Goal: Transaction & Acquisition: Purchase product/service

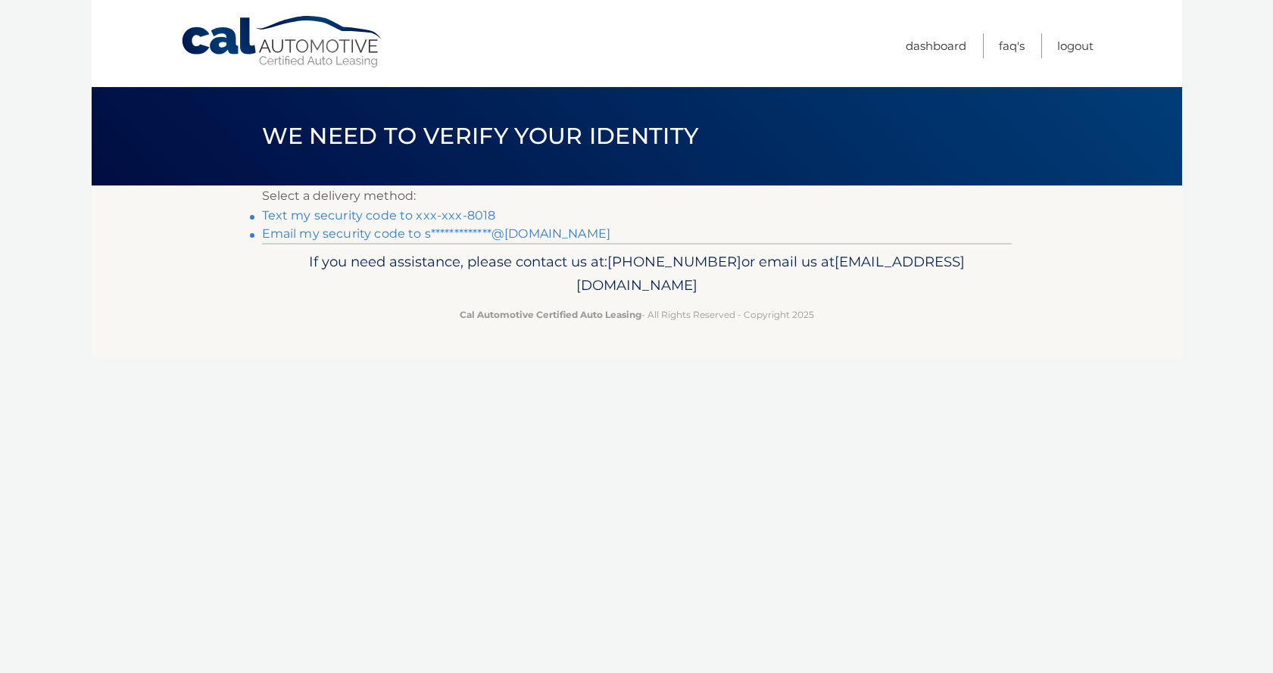
click at [433, 214] on link "Text my security code to xxx-xxx-8018" at bounding box center [379, 215] width 234 height 14
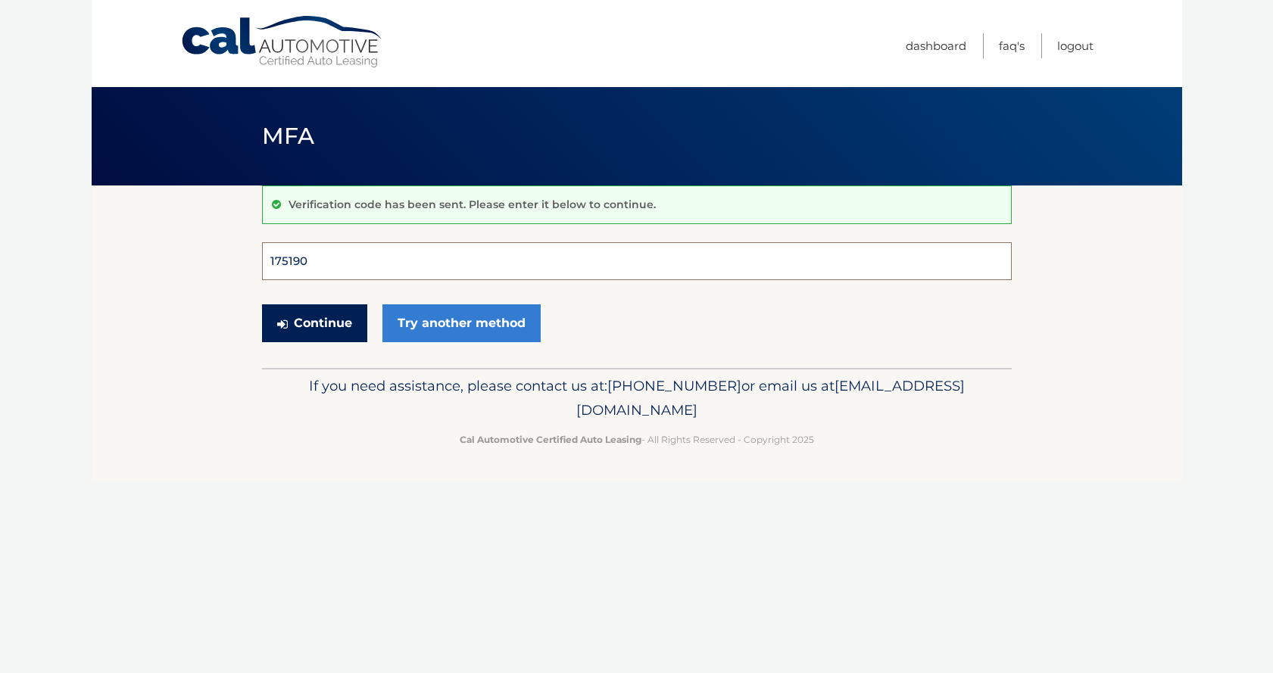
type input "175190"
click at [313, 323] on button "Continue" at bounding box center [314, 323] width 105 height 38
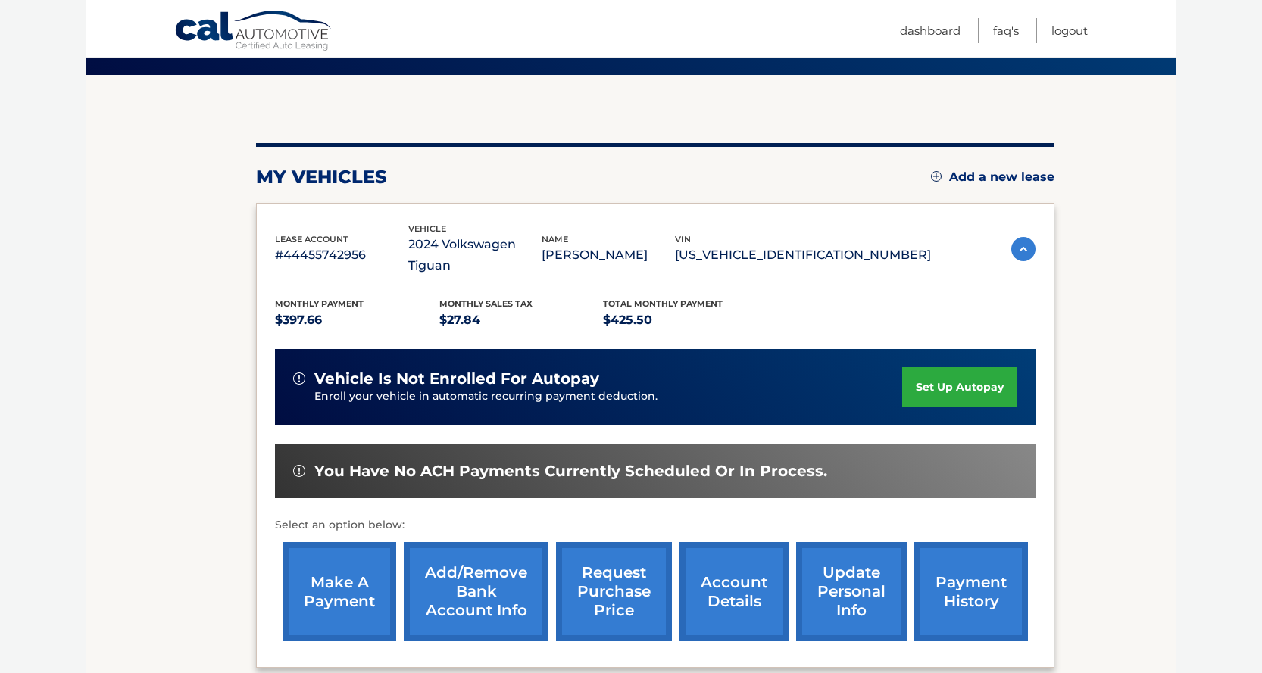
scroll to position [114, 0]
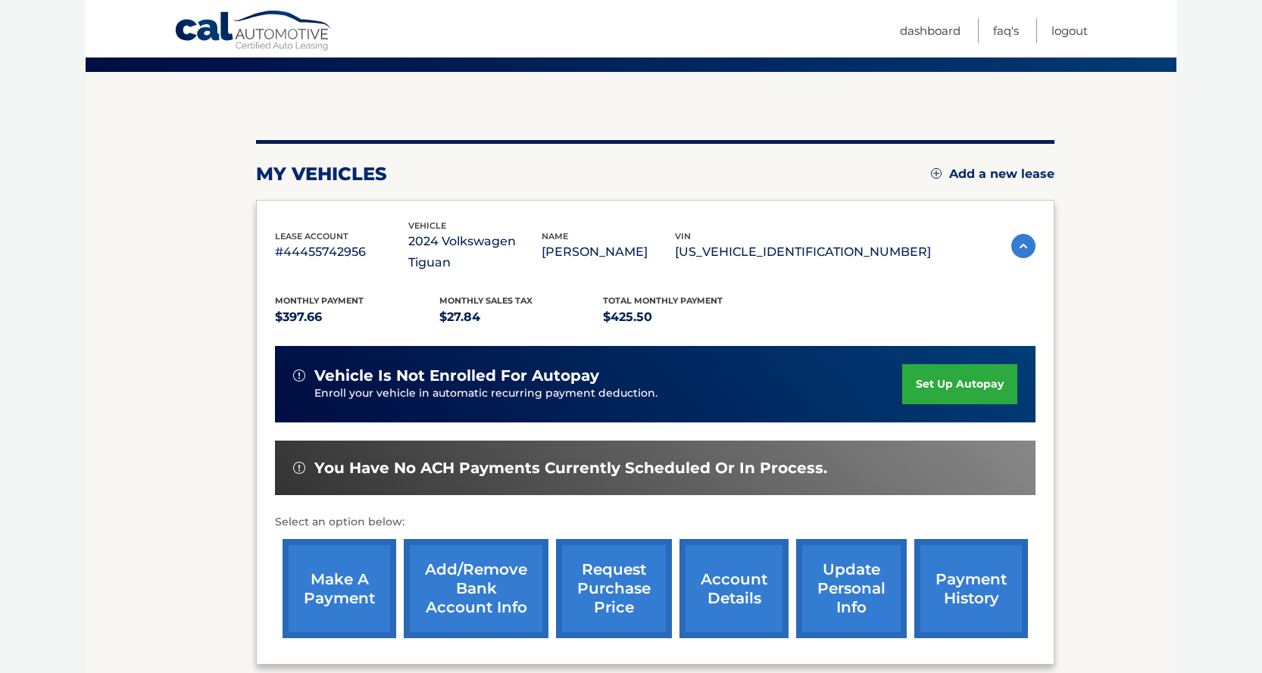
click at [342, 557] on link "make a payment" at bounding box center [339, 588] width 114 height 99
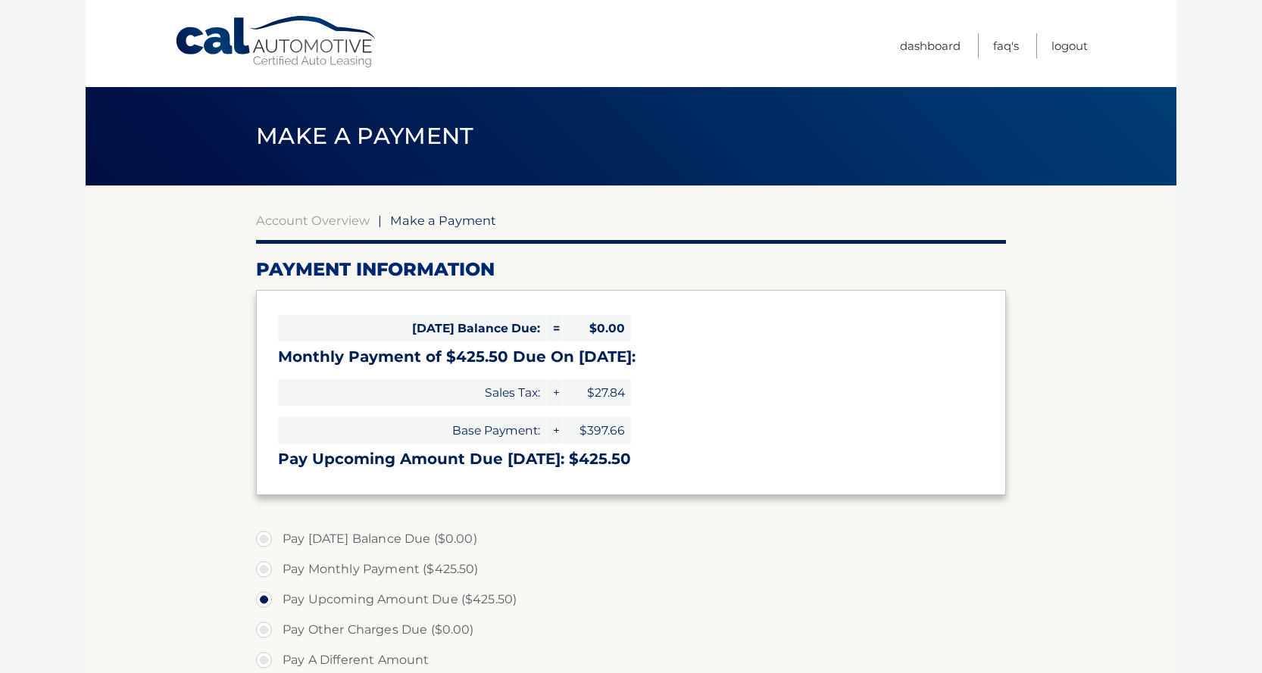
select select "NjU2ZDM2YzktZWFlNS00YTFhLWI5ZWMtOTA1ZDk4OGVkNmRh"
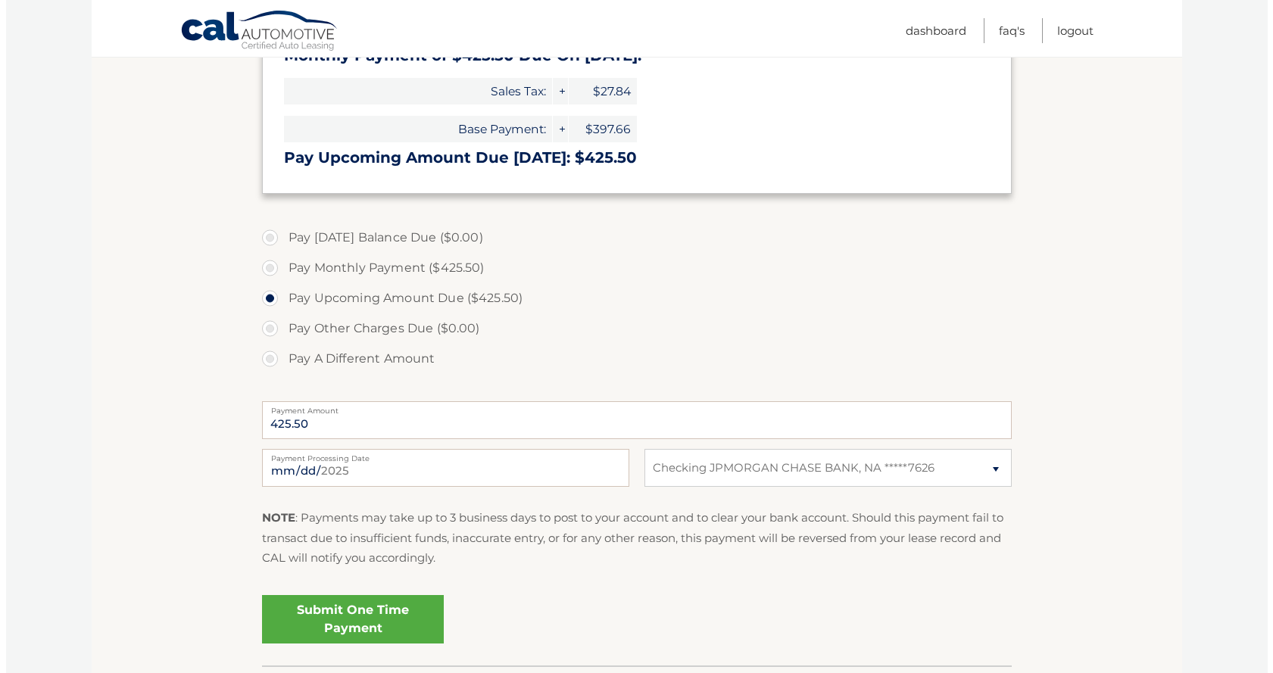
scroll to position [335, 0]
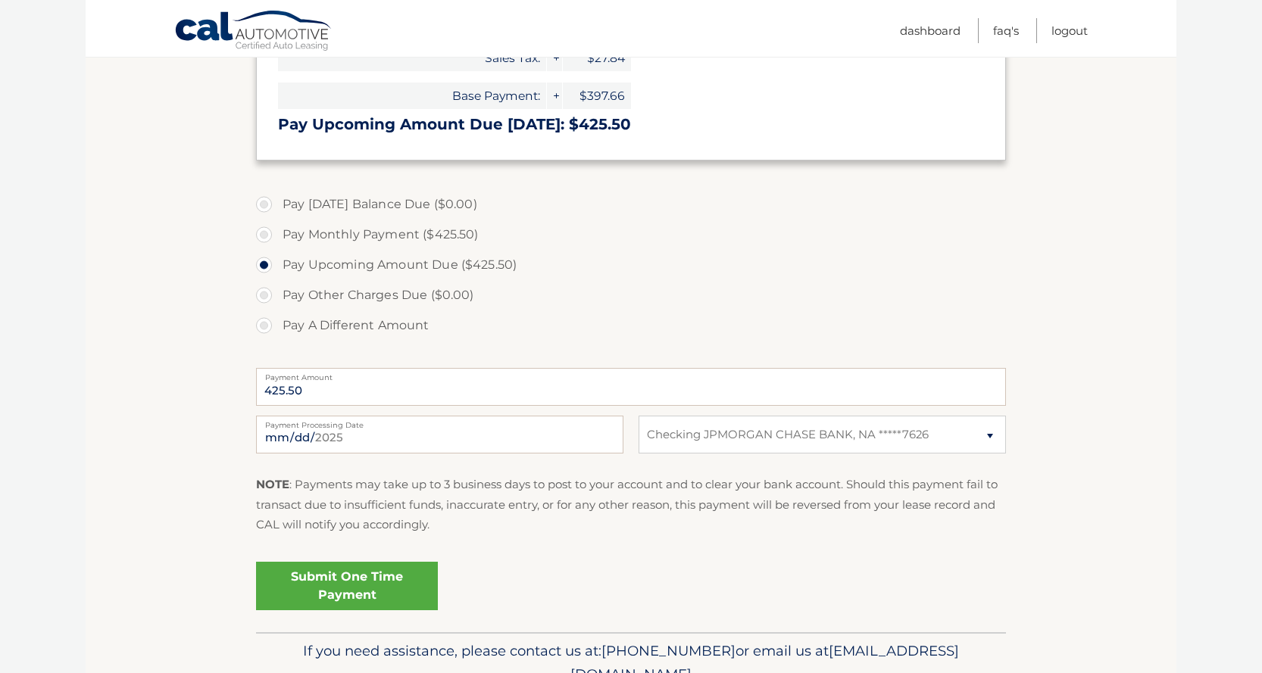
click at [332, 576] on link "Submit One Time Payment" at bounding box center [347, 586] width 182 height 48
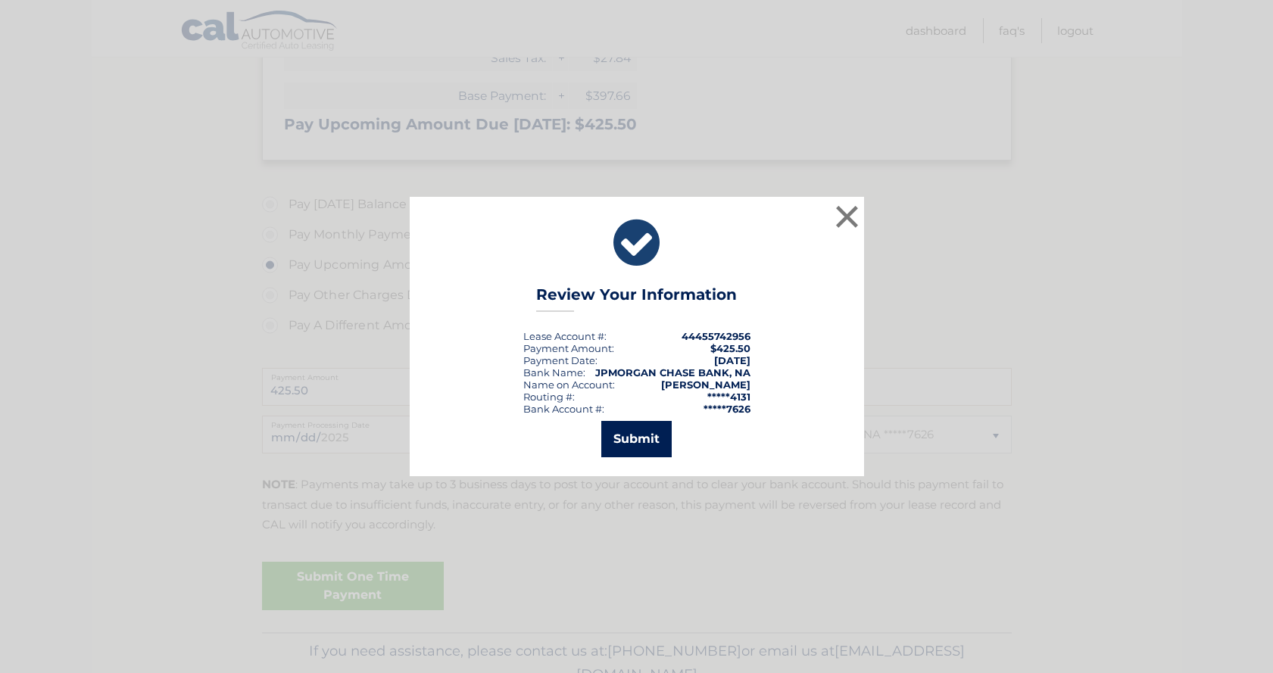
click at [613, 449] on button "Submit" at bounding box center [636, 439] width 70 height 36
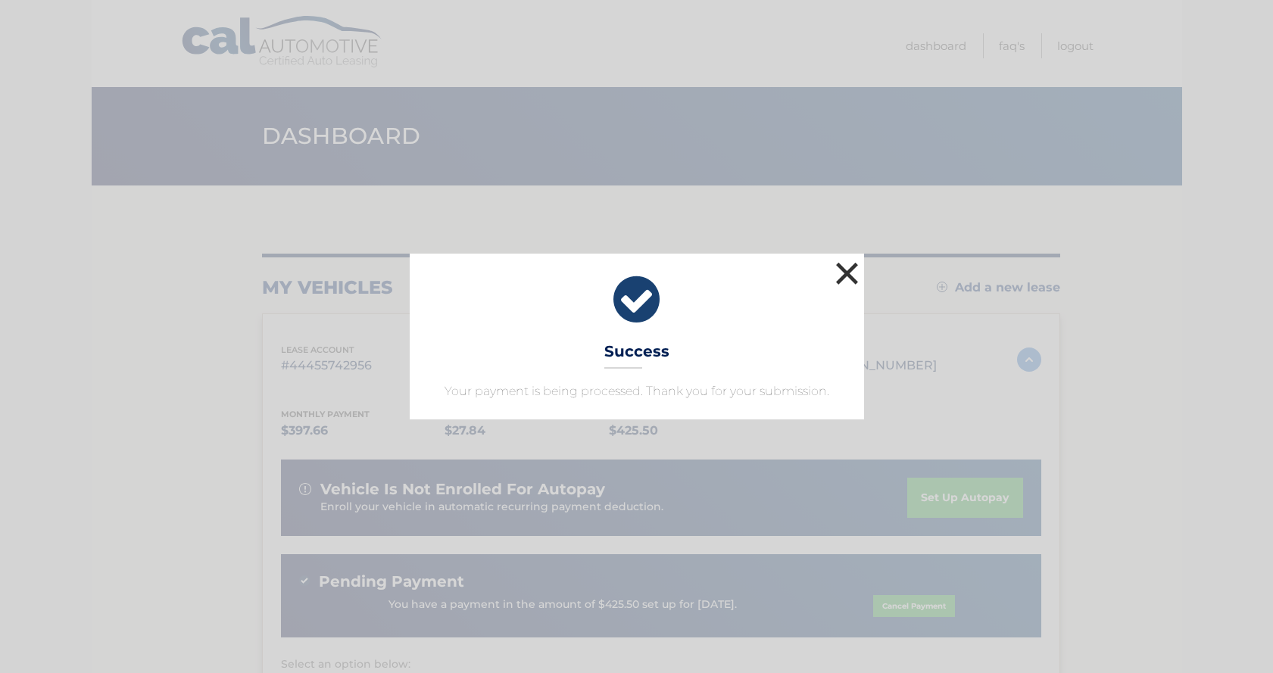
click at [849, 276] on button "×" at bounding box center [847, 273] width 30 height 30
